Goal: Register for event/course

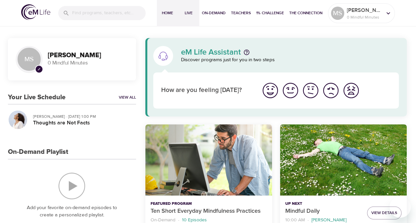
click at [183, 16] on span "Live" at bounding box center [189, 13] width 16 height 7
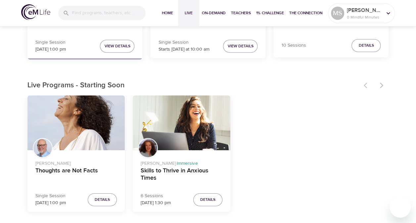
scroll to position [165, 0]
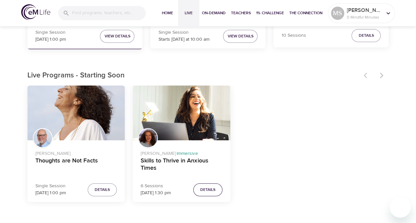
click at [205, 188] on span "Details" at bounding box center [207, 189] width 15 height 7
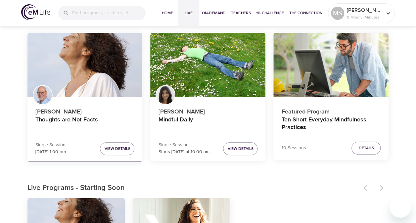
scroll to position [33, 0]
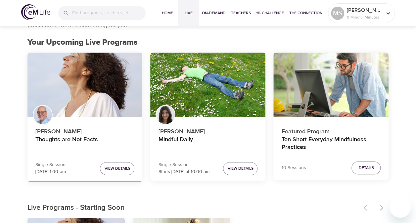
click at [382, 204] on div at bounding box center [374, 208] width 29 height 15
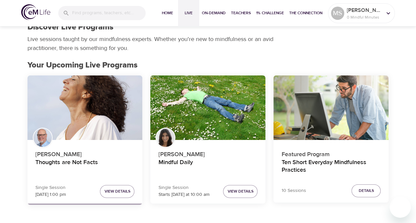
scroll to position [0, 0]
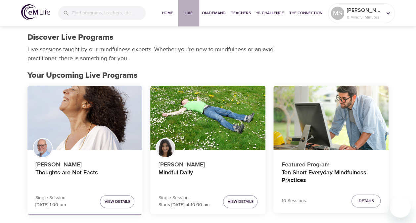
click at [191, 12] on span "Live" at bounding box center [189, 13] width 16 height 7
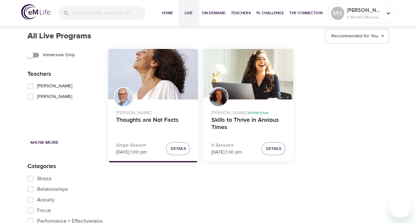
scroll to position [827, 0]
